Goal: Find specific page/section: Find specific page/section

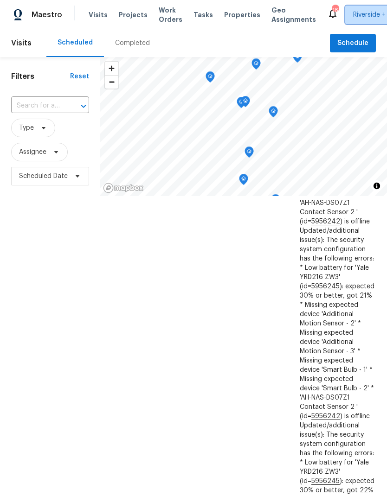
click at [353, 9] on span "Riverside + 1" at bounding box center [378, 15] width 66 height 19
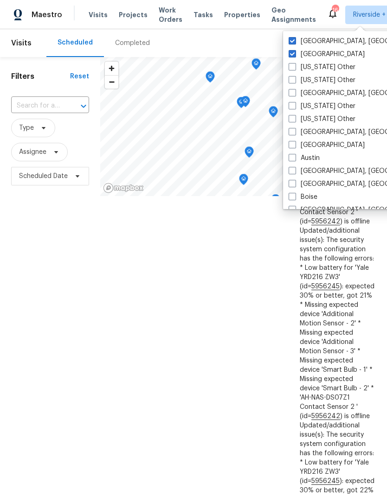
click at [295, 37] on span at bounding box center [292, 40] width 7 height 7
click at [295, 37] on input "[GEOGRAPHIC_DATA], [GEOGRAPHIC_DATA]" at bounding box center [292, 40] width 6 height 6
checkbox input "false"
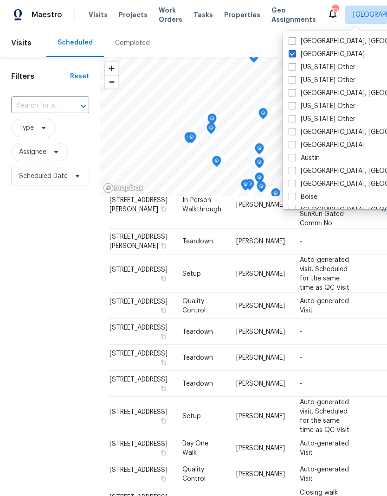
scroll to position [476, 0]
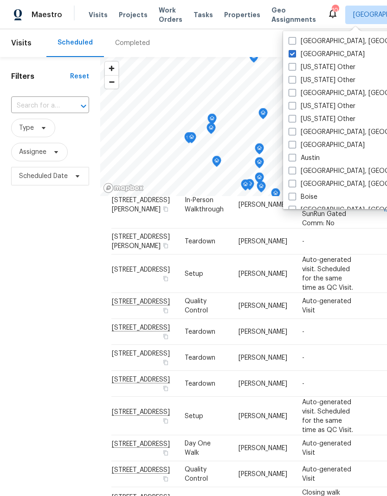
click at [39, 270] on div "Filters Reset ​ Type Assignee Scheduled Date" at bounding box center [50, 325] width 100 height 536
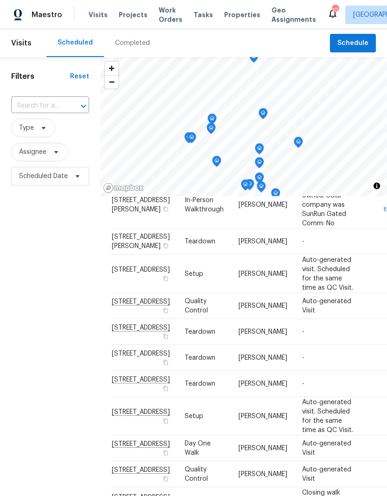
click at [126, 19] on span "Projects" at bounding box center [133, 14] width 29 height 9
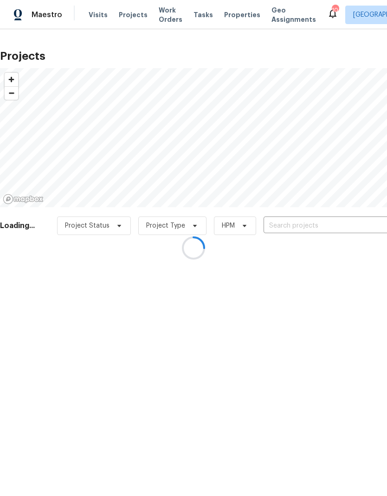
click at [340, 225] on div at bounding box center [193, 248] width 387 height 496
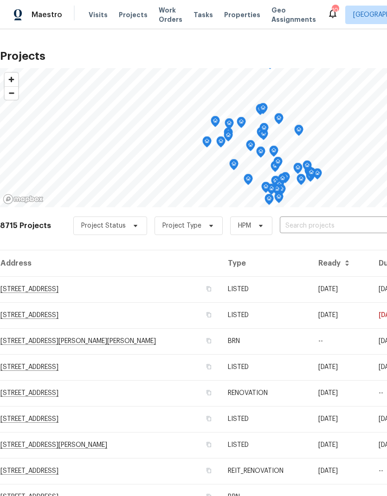
click at [339, 221] on input "text" at bounding box center [333, 226] width 106 height 14
type input "32676"
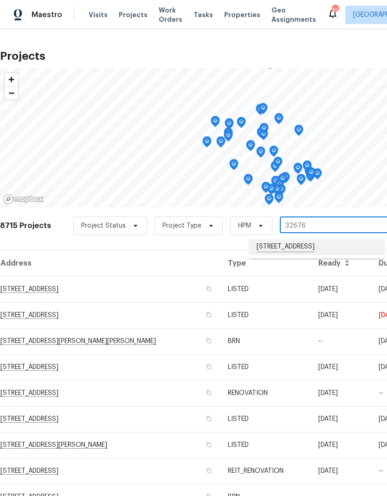
click at [335, 250] on li "[STREET_ADDRESS]" at bounding box center [316, 247] width 135 height 16
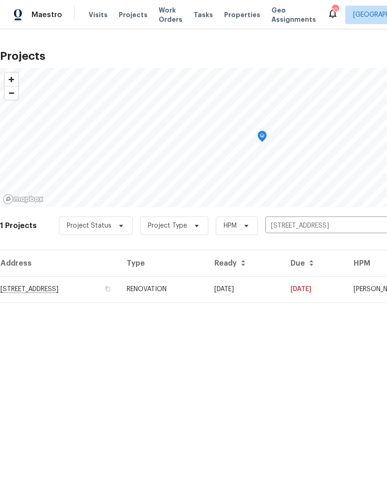
click at [283, 287] on td "[DATE]" at bounding box center [245, 289] width 76 height 26
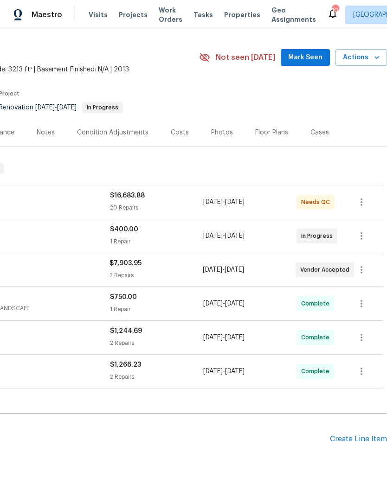
scroll to position [21, 137]
